Goal: Task Accomplishment & Management: Use online tool/utility

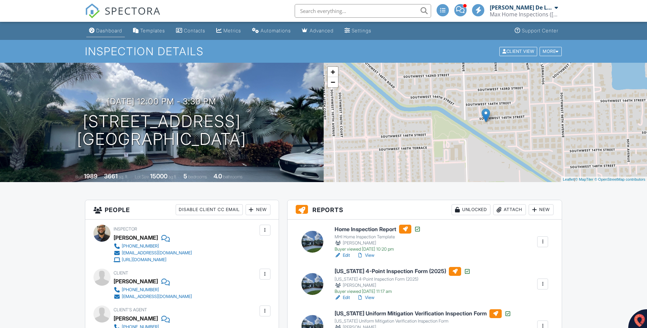
click at [120, 30] on div "Dashboard" at bounding box center [109, 31] width 26 height 6
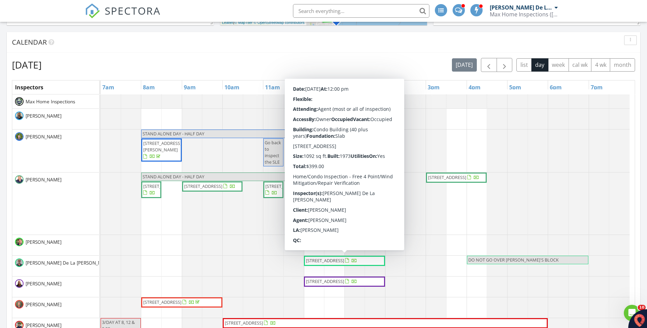
click at [319, 264] on span "401 NE 14th Ave 808, Hallandale 33009" at bounding box center [331, 260] width 53 height 7
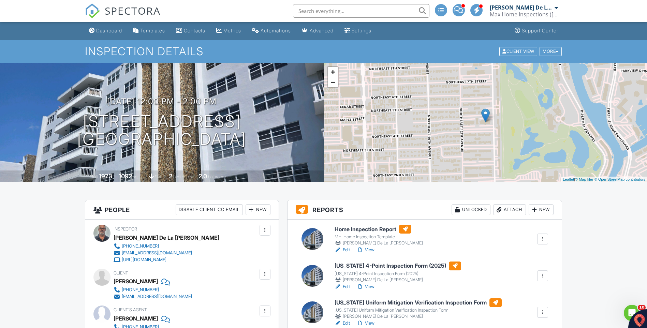
scroll to position [68, 0]
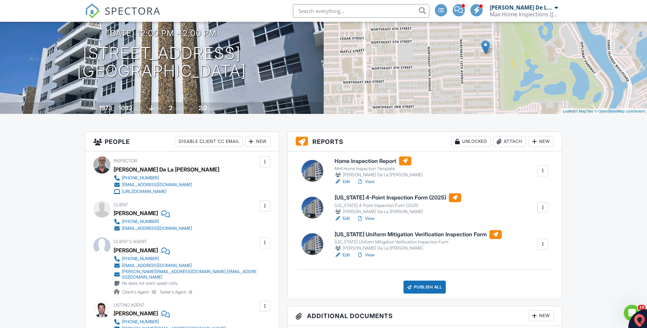
click at [367, 204] on div "[US_STATE] 4-Point Inspection Form (2025)" at bounding box center [398, 205] width 127 height 5
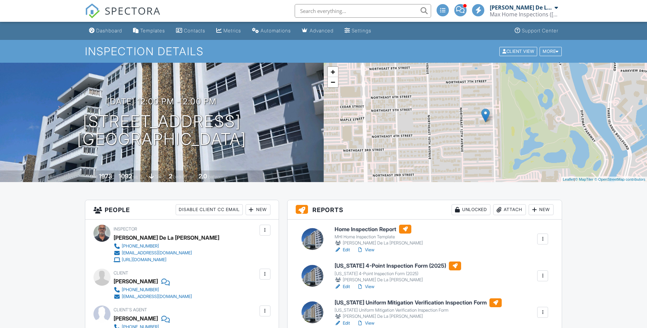
drag, startPoint x: 0, startPoint y: 0, endPoint x: 372, endPoint y: 250, distance: 447.8
click at [372, 251] on link "View" at bounding box center [366, 250] width 18 height 7
click at [351, 271] on div "[US_STATE] 4-Point Inspection Form (2025)" at bounding box center [398, 273] width 127 height 5
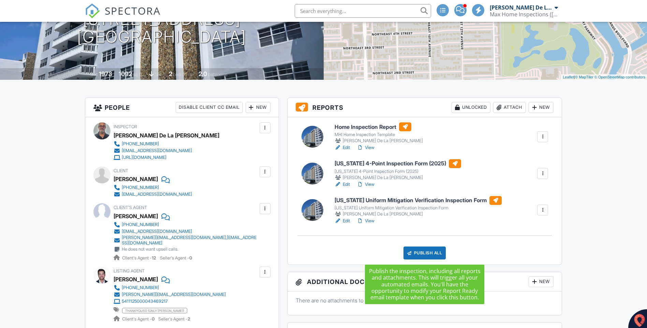
click at [415, 253] on div "Publish All" at bounding box center [424, 253] width 43 height 13
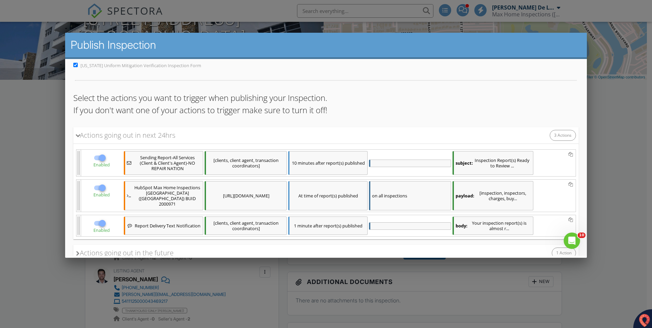
scroll to position [89, 0]
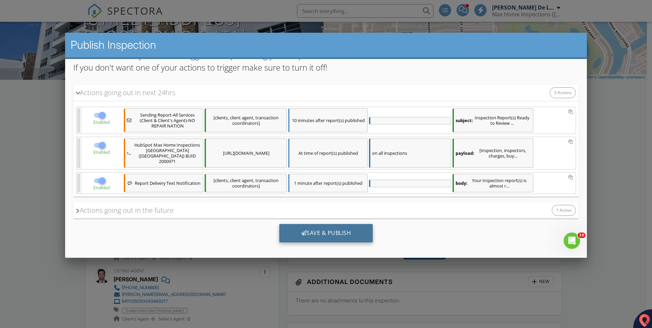
click at [338, 224] on div "Save & Publish" at bounding box center [326, 233] width 94 height 18
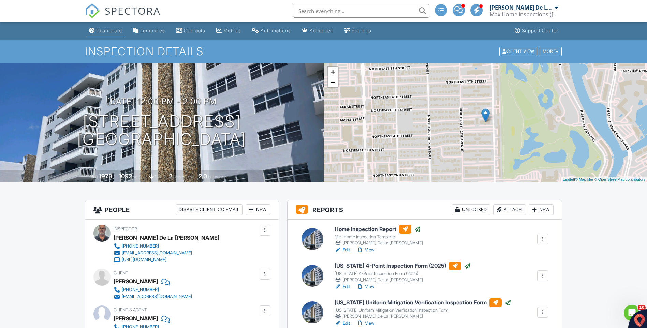
click at [116, 31] on div "Dashboard" at bounding box center [109, 31] width 26 height 6
